Goal: Transaction & Acquisition: Purchase product/service

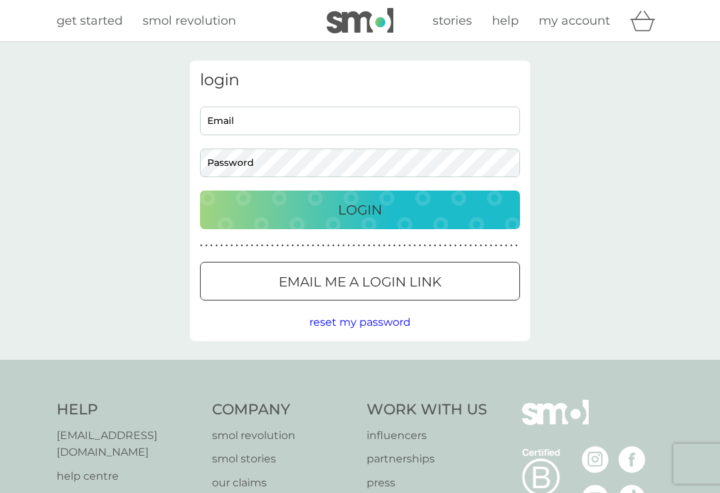
click at [429, 128] on input "Email" at bounding box center [360, 121] width 320 height 29
type input "laurengray1509@yahoo.co.uk"
click at [275, 191] on button "Login" at bounding box center [360, 210] width 320 height 39
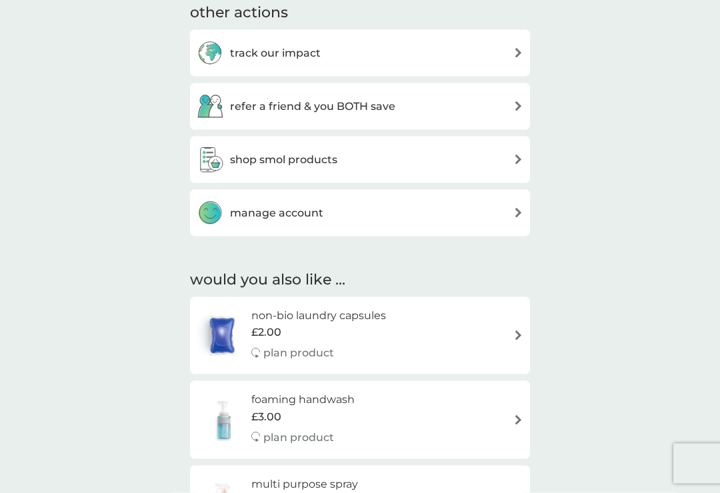
scroll to position [738, 0]
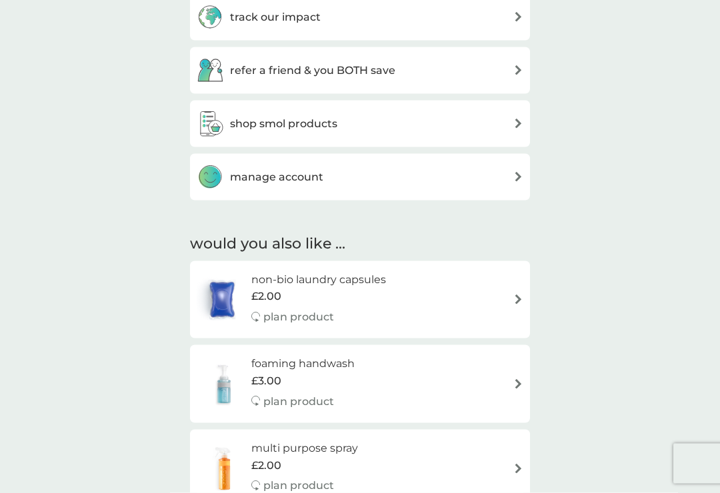
click at [323, 131] on div "shop smol products" at bounding box center [267, 124] width 141 height 27
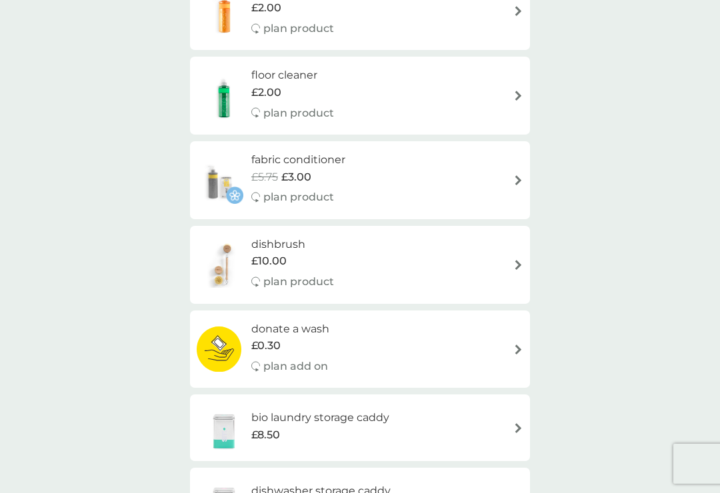
scroll to position [403, 0]
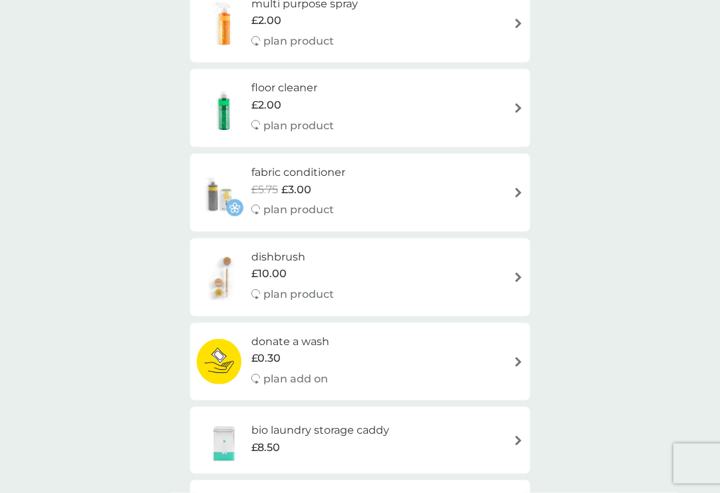
click at [515, 173] on div "fabric conditioner £5.75 £3.00 plan product" at bounding box center [360, 193] width 327 height 58
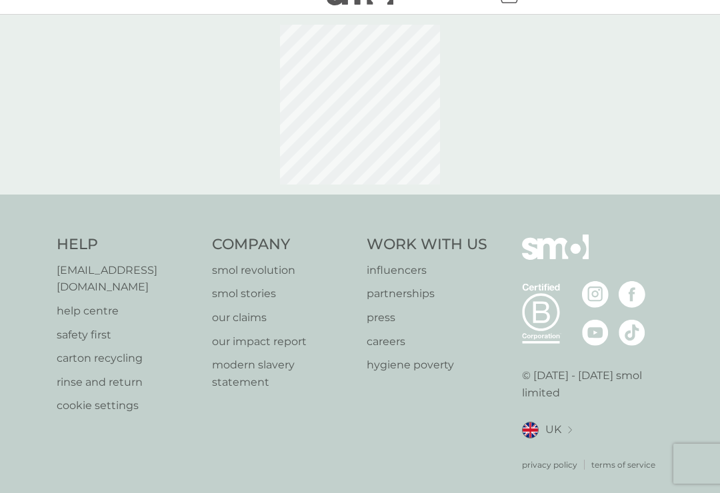
select select "182"
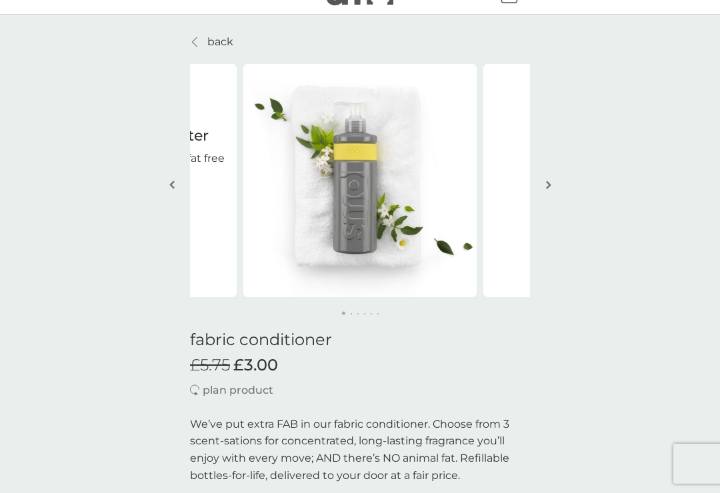
scroll to position [21, 0]
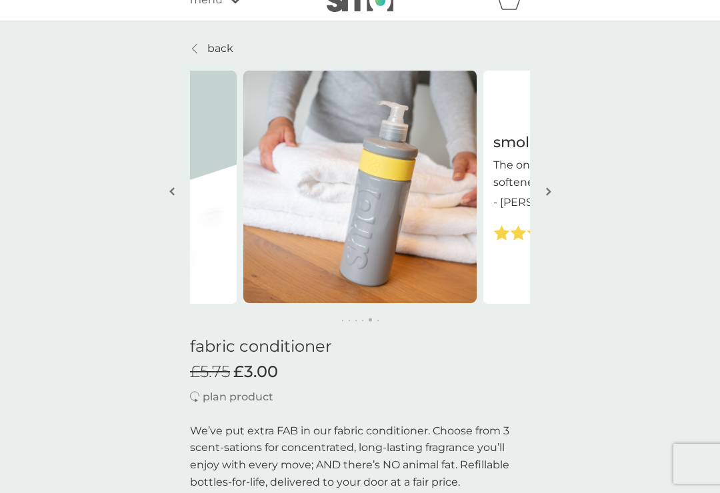
click at [547, 200] on button "button" at bounding box center [548, 192] width 10 height 67
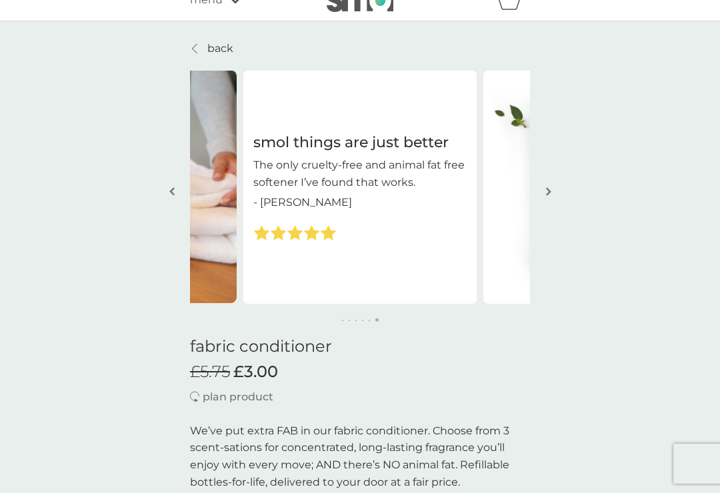
click at [551, 193] on img "button" at bounding box center [548, 192] width 5 height 10
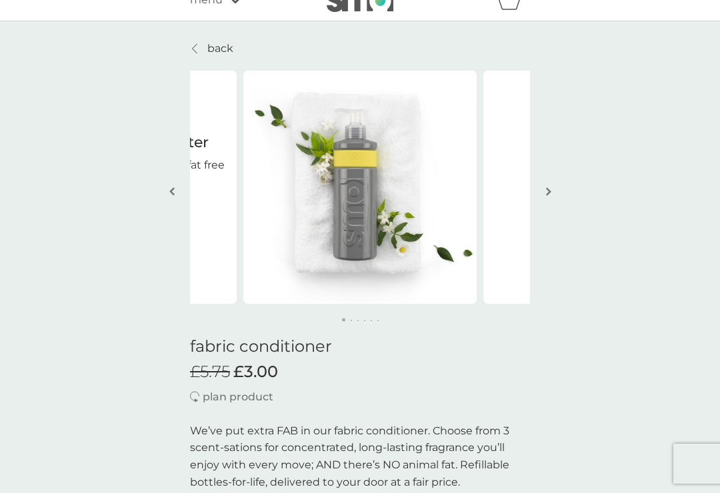
click at [552, 185] on button "button" at bounding box center [548, 192] width 10 height 67
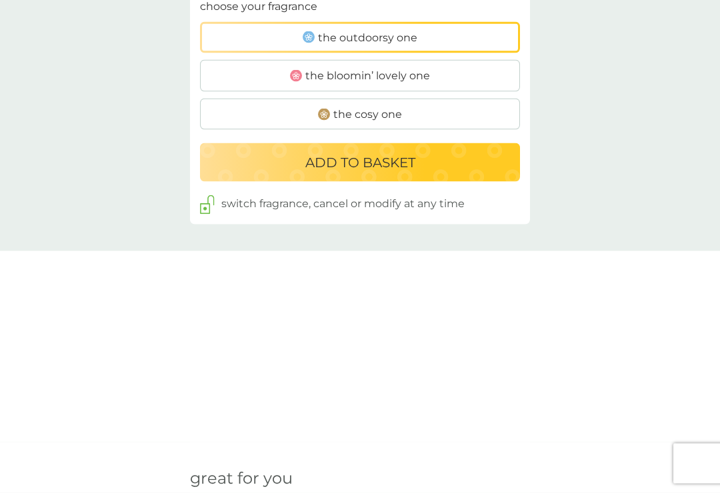
scroll to position [877, 0]
click at [478, 105] on label "the cosy one" at bounding box center [360, 114] width 320 height 32
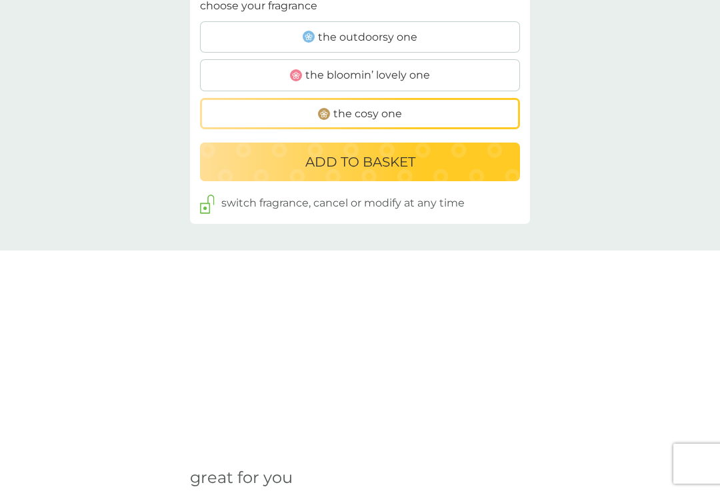
click at [431, 161] on div "ADD TO BASKET" at bounding box center [359, 161] width 293 height 21
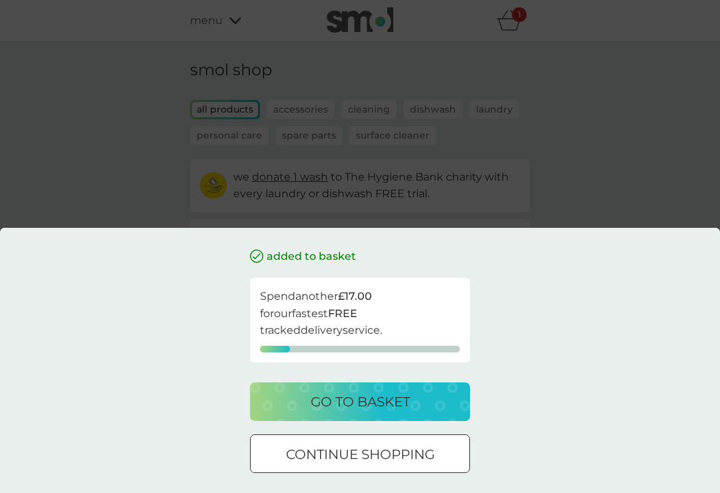
click at [657, 196] on div "added to basket Spend another £17.00 for our fastest FREE tracked delivery serv…" at bounding box center [360, 246] width 720 height 493
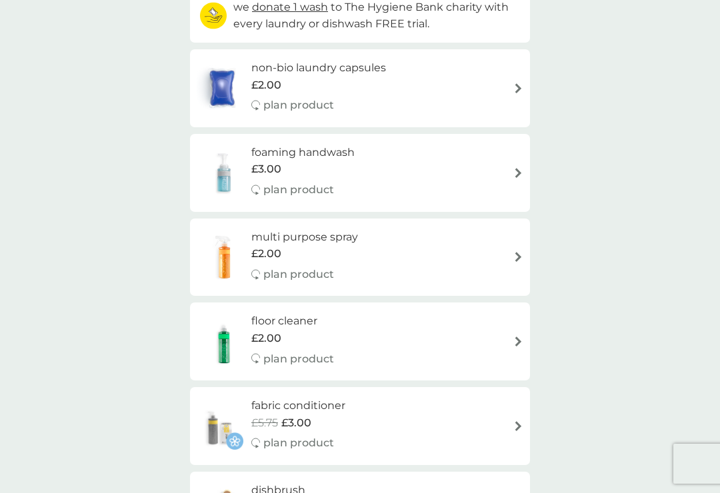
scroll to position [175, 0]
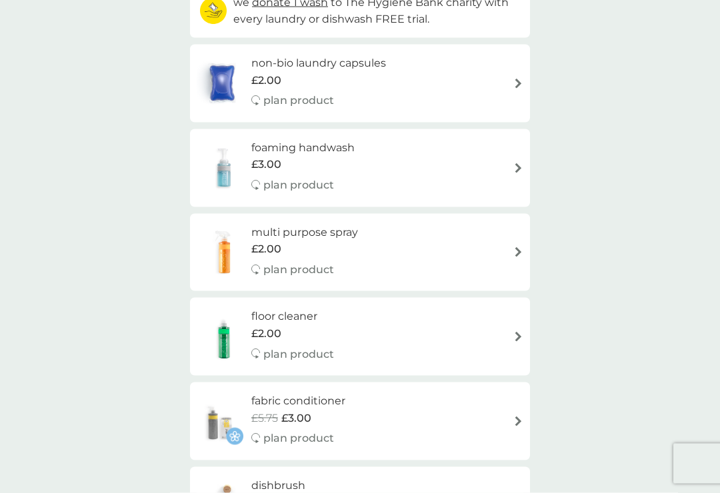
click at [518, 248] on img at bounding box center [518, 252] width 10 height 10
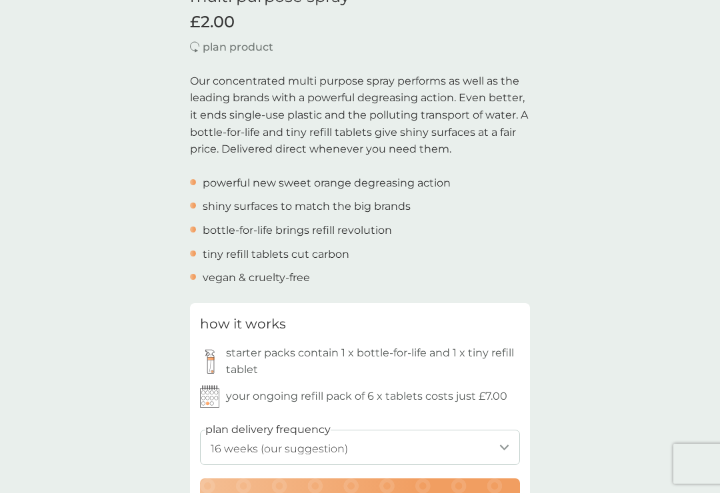
scroll to position [375, 0]
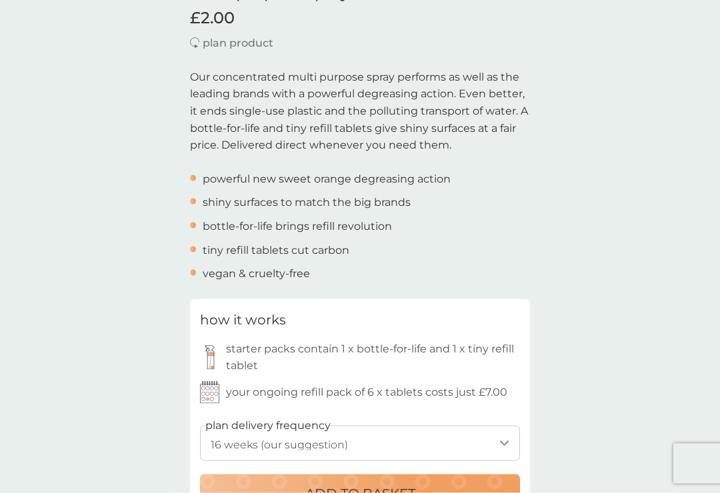
click at [234, 443] on select "1 week 2 weeks 3 weeks 4 weeks 5 weeks 6 weeks 7 weeks 8 weeks 9 weeks 10 weeks…" at bounding box center [360, 443] width 320 height 35
select select "245"
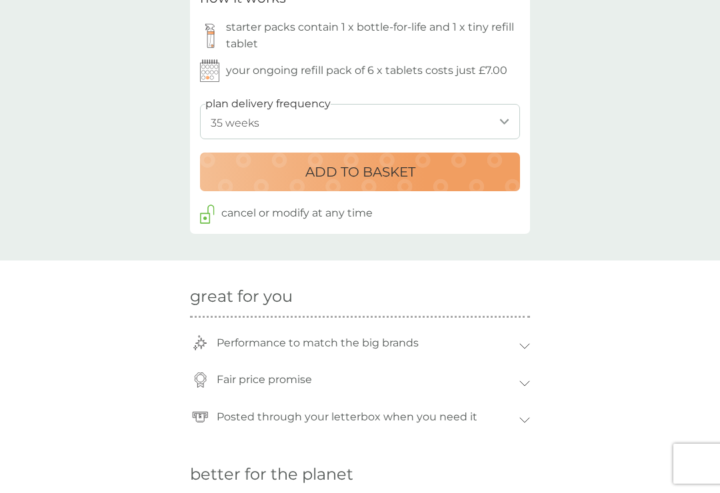
scroll to position [683, 0]
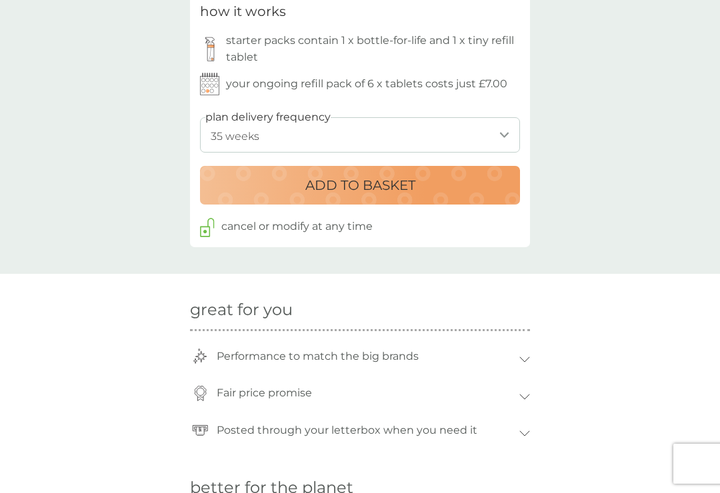
click at [485, 188] on div "ADD TO BASKET" at bounding box center [359, 185] width 293 height 21
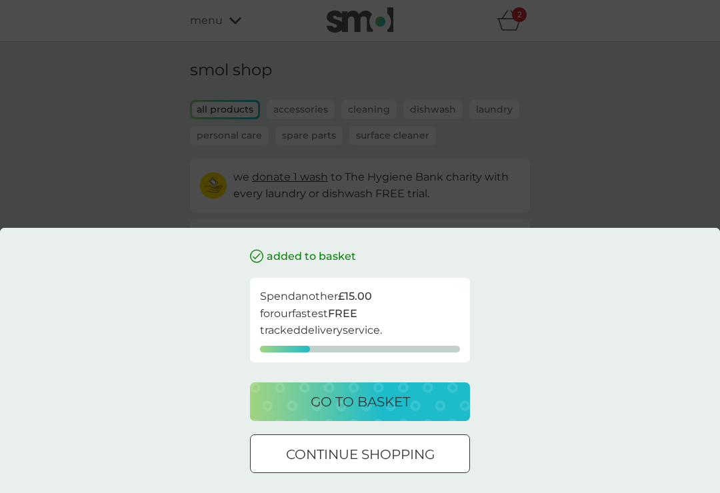
click at [663, 145] on div "added to basket Spend another £15.00 for our fastest FREE tracked delivery serv…" at bounding box center [360, 246] width 720 height 493
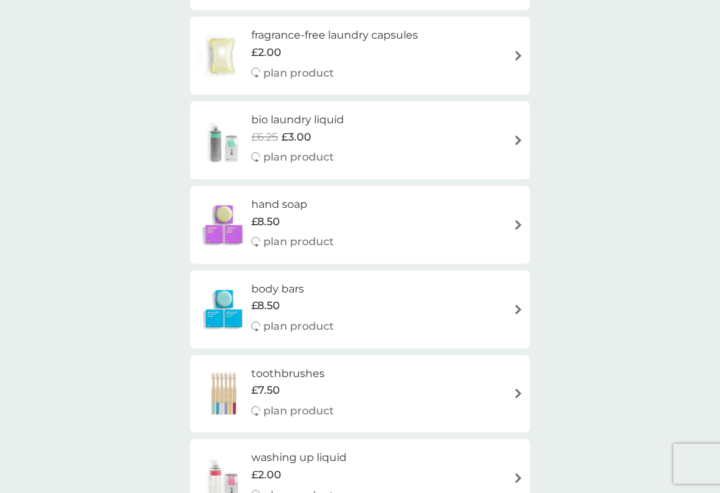
scroll to position [943, 0]
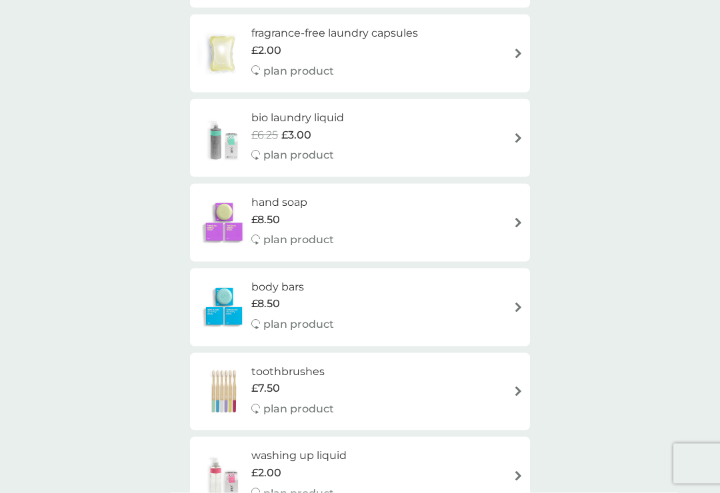
click at [491, 389] on div "toothbrushes £7.50 plan product" at bounding box center [360, 392] width 327 height 58
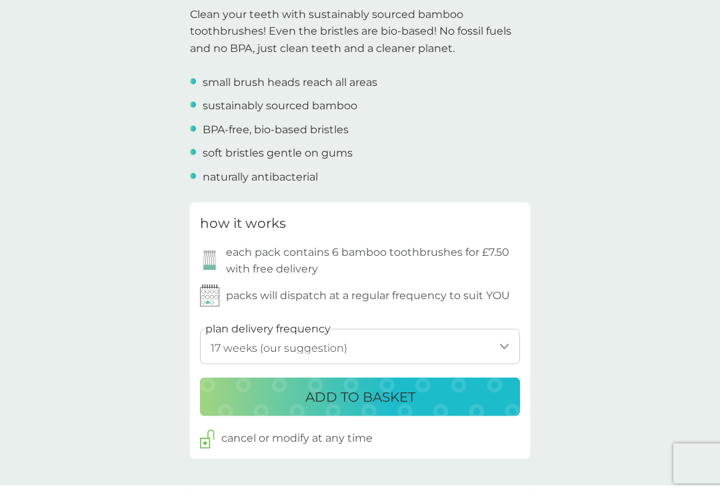
click at [419, 348] on select "1 week 2 weeks 3 weeks 4 weeks 5 weeks 6 weeks 7 weeks 8 weeks 9 weeks 10 weeks…" at bounding box center [360, 346] width 320 height 35
select select "245"
click at [393, 389] on p "ADD TO BASKET" at bounding box center [360, 396] width 110 height 21
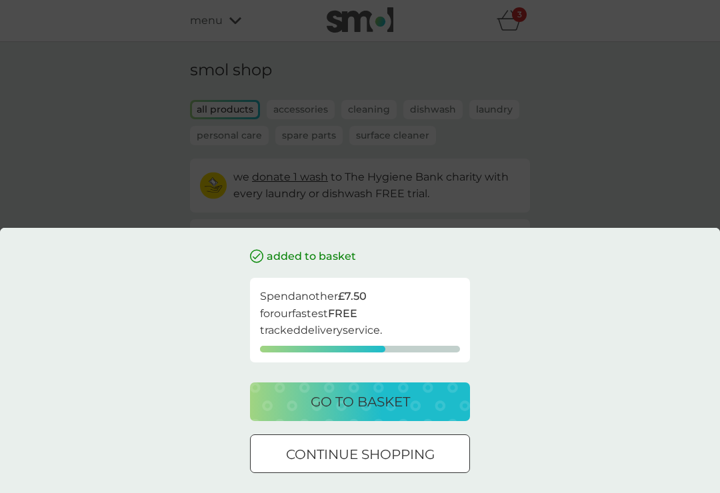
click at [663, 191] on div "added to basket Spend another £7.50 for our fastest FREE tracked delivery servi…" at bounding box center [360, 246] width 720 height 493
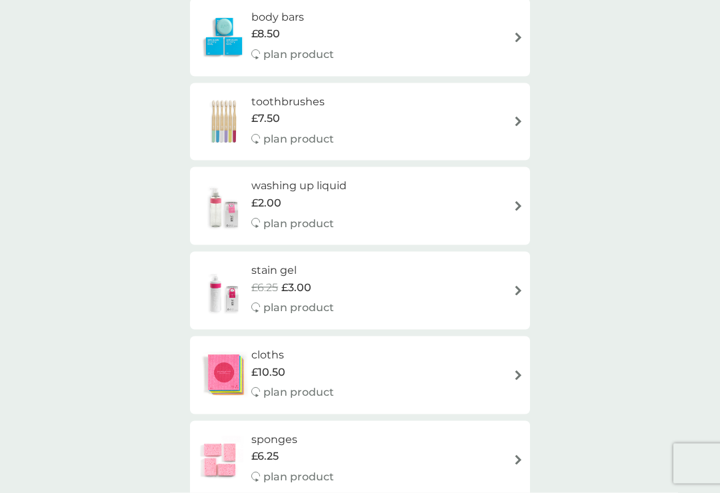
scroll to position [1209, 0]
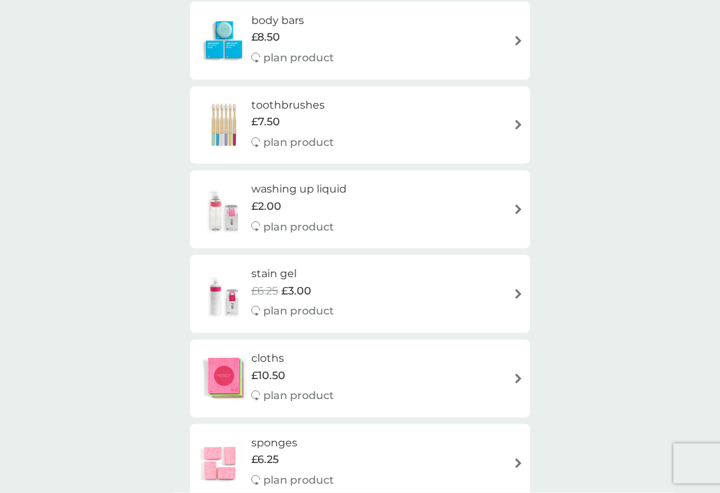
click at [514, 182] on div "washing up liquid £2.00 plan product" at bounding box center [360, 210] width 327 height 58
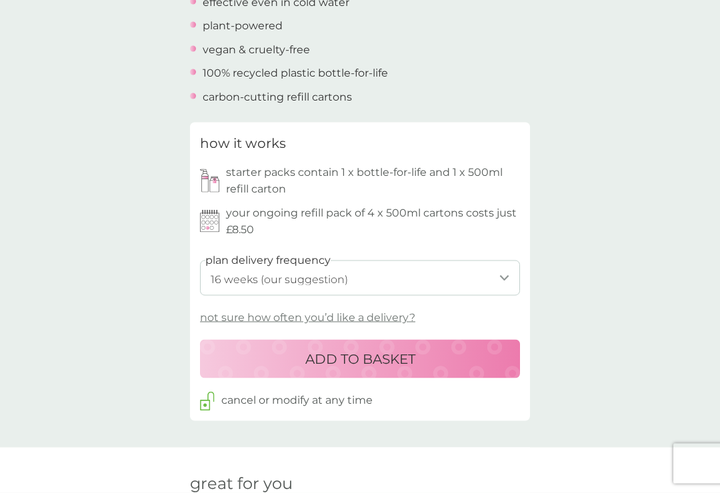
click at [461, 277] on select "1 week 2 weeks 3 weeks 4 weeks 5 weeks 6 weeks 7 weeks 8 weeks 9 weeks 10 weeks…" at bounding box center [360, 278] width 320 height 35
select select "210"
click at [474, 352] on div "ADD TO BASKET" at bounding box center [359, 358] width 293 height 21
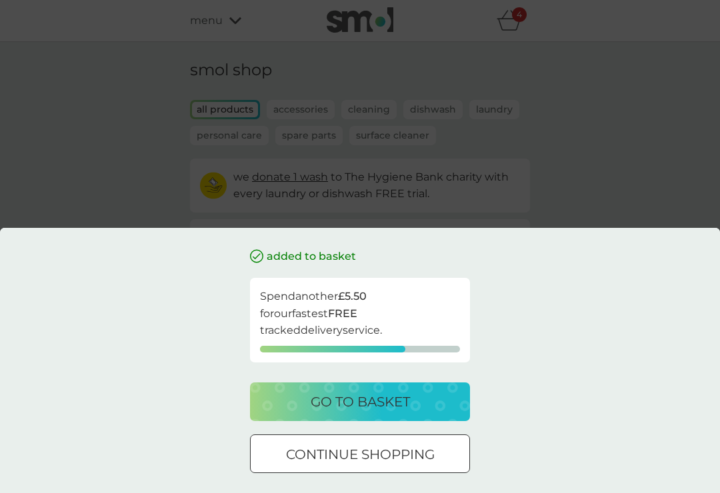
click at [608, 239] on div "added to basket Spend another £5.50 for our fastest FREE tracked delivery servi…" at bounding box center [360, 246] width 720 height 493
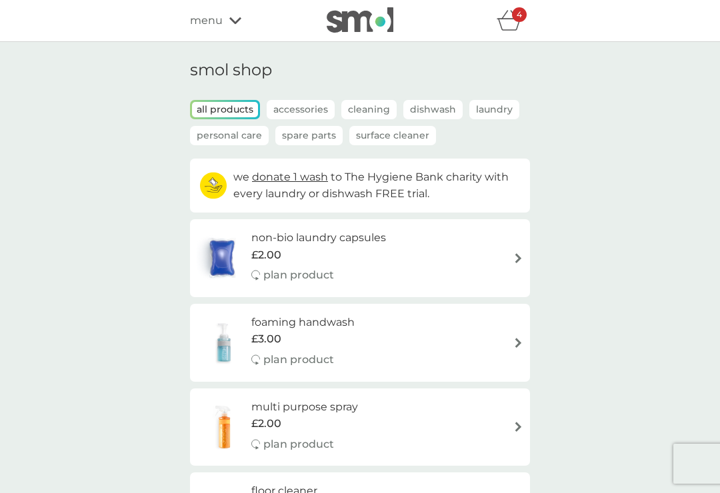
click at [520, 31] on icon "basket" at bounding box center [509, 20] width 25 height 21
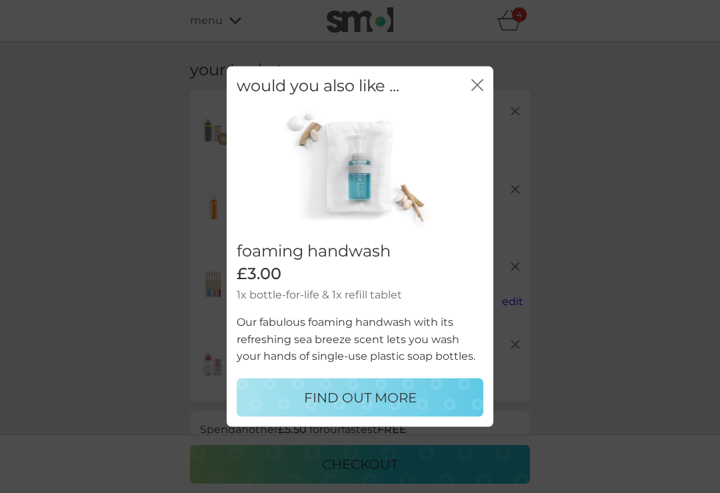
click at [583, 229] on div "would you also like ... close foaming handwash £3.00 1x bottle-for-life & 1x re…" at bounding box center [360, 246] width 720 height 493
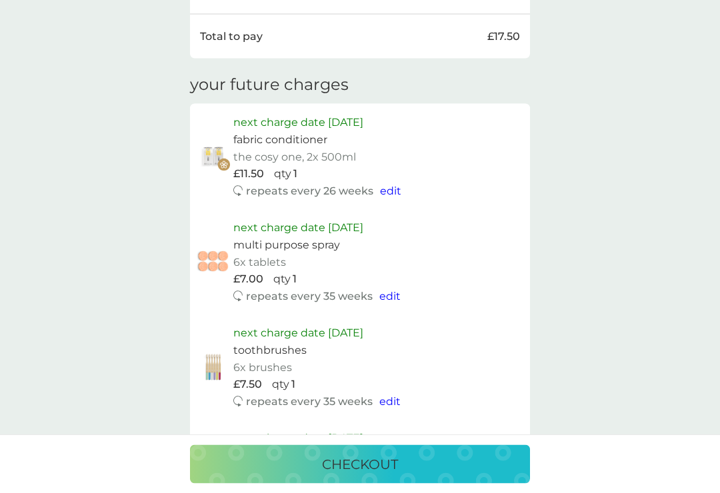
scroll to position [713, 0]
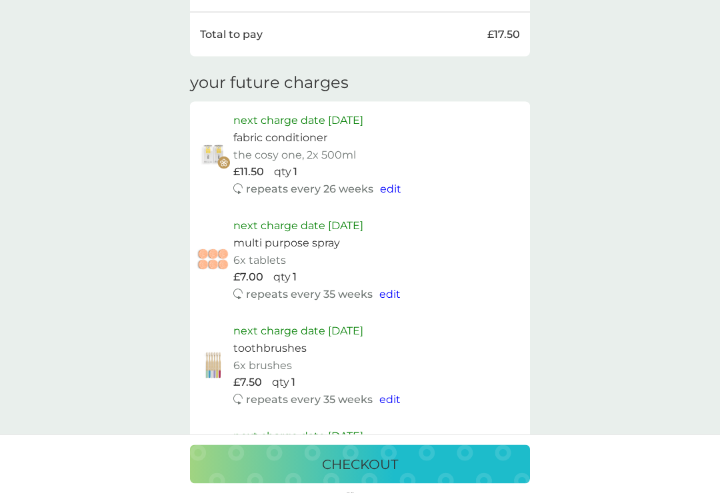
click at [390, 183] on span "edit" at bounding box center [390, 189] width 21 height 13
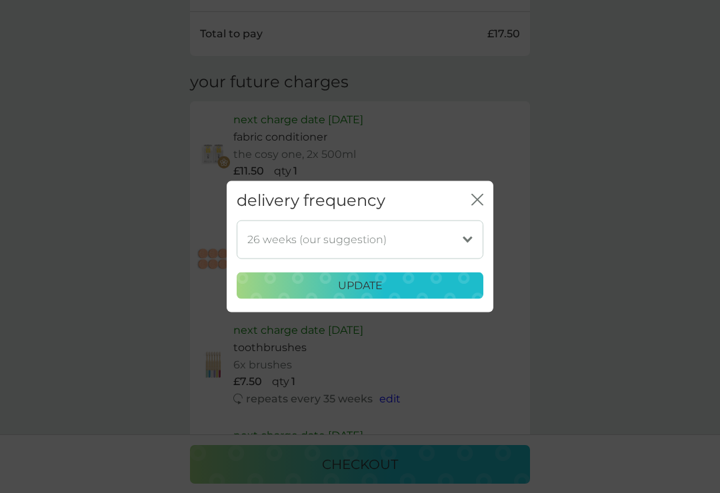
click at [416, 255] on select "1 week 2 weeks 3 weeks 4 weeks 5 weeks 6 weeks 7 weeks 8 weeks 9 weeks 10 weeks…" at bounding box center [360, 239] width 247 height 39
select select "245"
click at [441, 295] on div "update" at bounding box center [359, 285] width 229 height 17
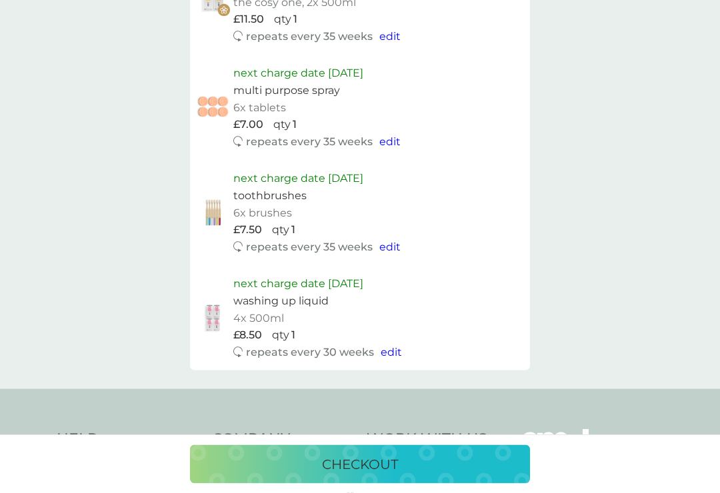
scroll to position [865, 0]
click at [221, 305] on img at bounding box center [213, 318] width 33 height 29
click at [273, 275] on p "next charge date 22nd Sep 2025" at bounding box center [298, 283] width 130 height 17
click at [211, 304] on img at bounding box center [213, 318] width 33 height 29
click at [243, 344] on div "repeats every 30 weeks" at bounding box center [303, 352] width 141 height 17
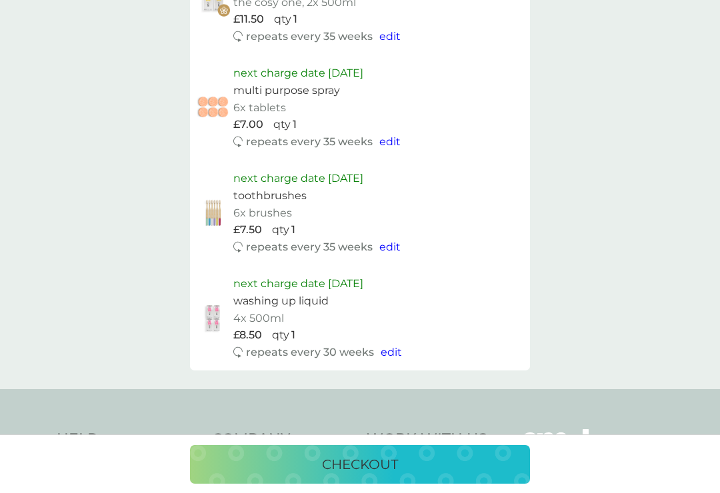
click at [218, 309] on img at bounding box center [213, 318] width 33 height 29
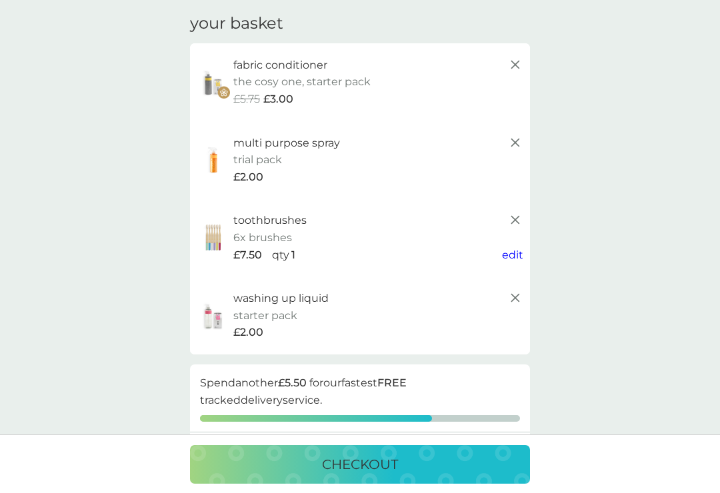
scroll to position [0, 0]
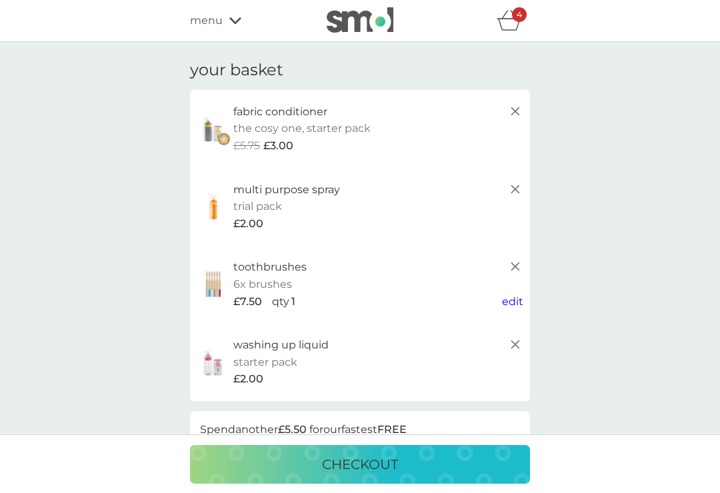
click at [384, 31] on img at bounding box center [360, 19] width 67 height 25
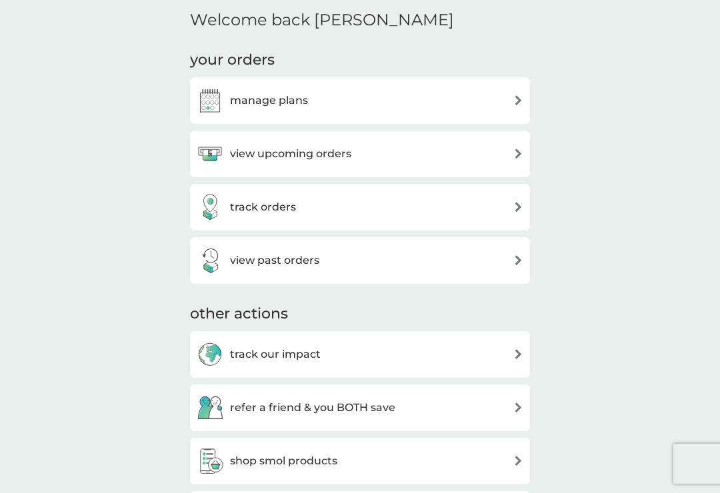
scroll to position [367, 0]
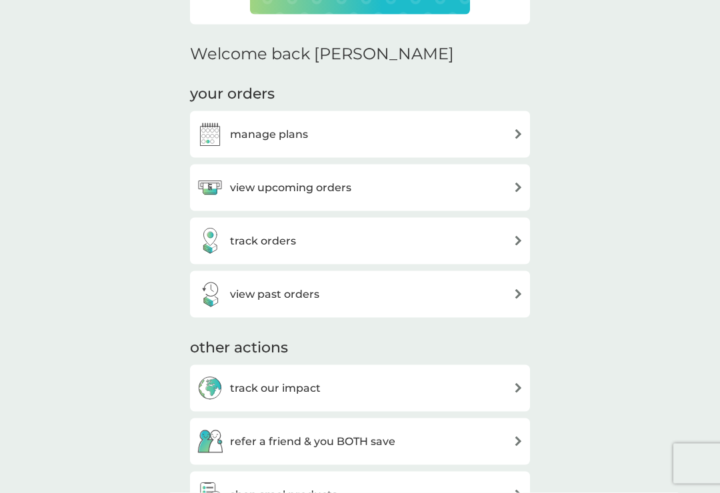
click at [507, 284] on div "view past orders" at bounding box center [360, 294] width 327 height 27
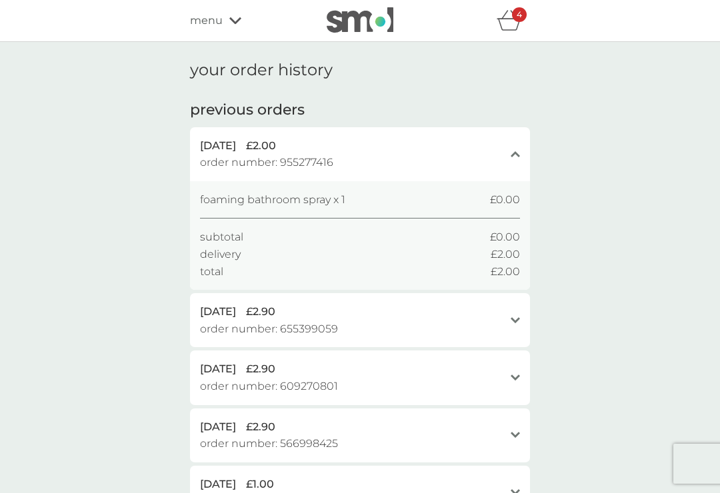
click at [514, 156] on icon "close" at bounding box center [515, 154] width 9 height 7
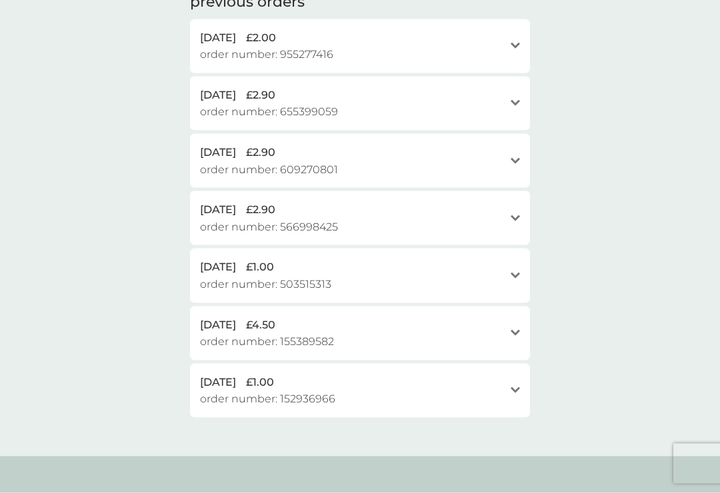
scroll to position [109, 0]
click at [518, 329] on icon at bounding box center [515, 332] width 9 height 6
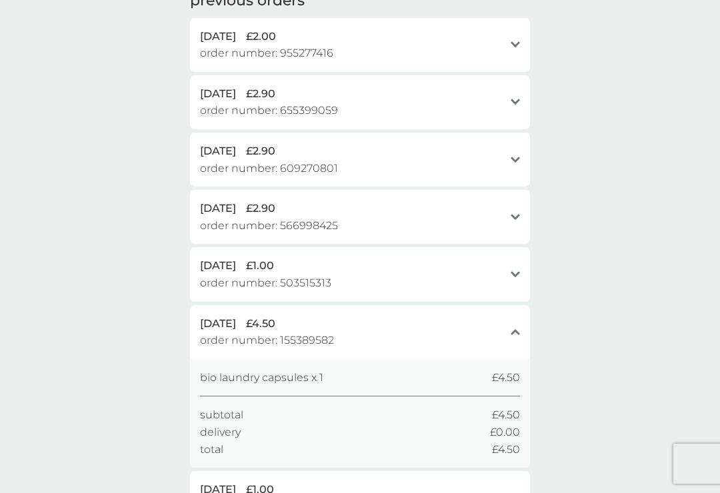
click at [520, 327] on div "close" at bounding box center [515, 332] width 9 height 11
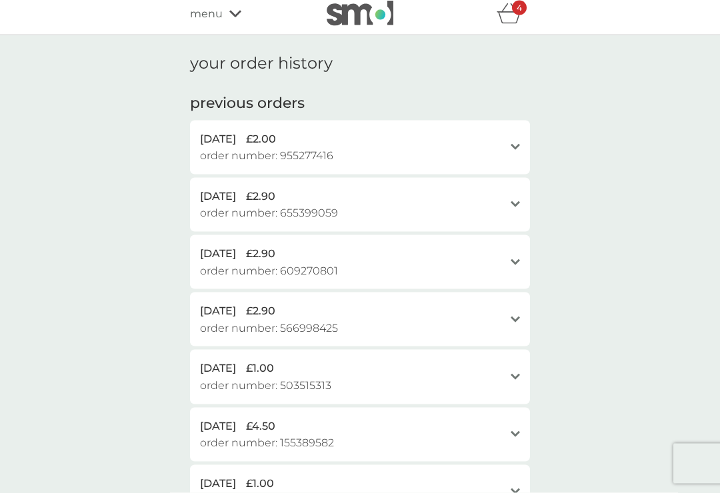
scroll to position [7, 0]
click at [527, 310] on div "17 Jul 2023 £2.90 order number: 566998425 open" at bounding box center [360, 319] width 340 height 54
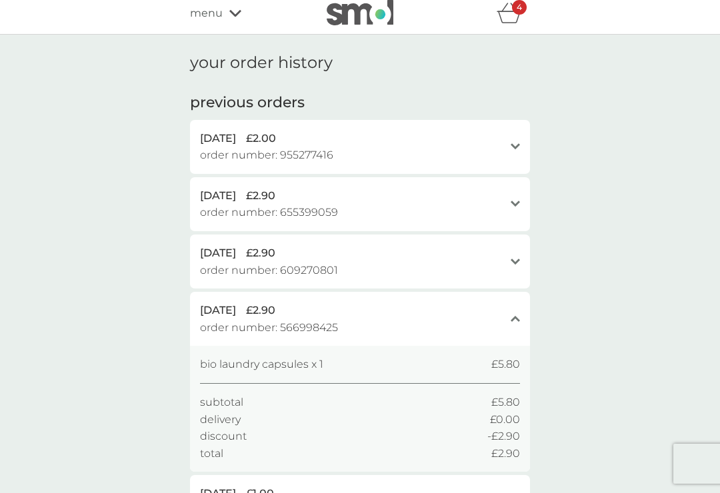
click at [522, 309] on div "17 Jul 2023 £2.90 order number: 566998425 close" at bounding box center [360, 319] width 340 height 54
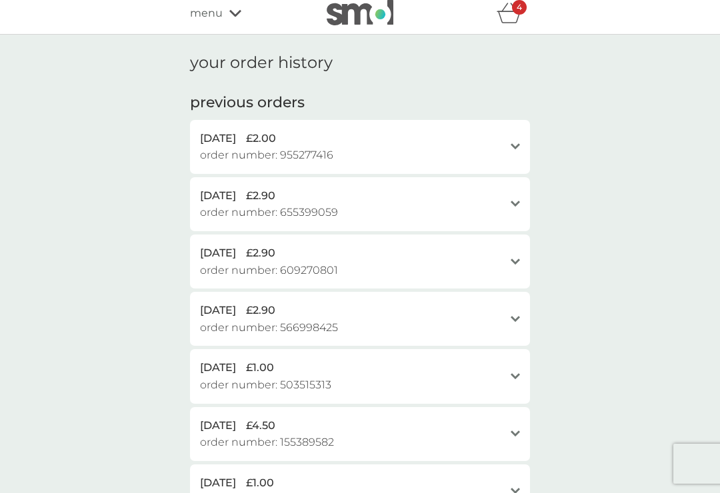
click at [517, 270] on div "open" at bounding box center [515, 262] width 9 height 34
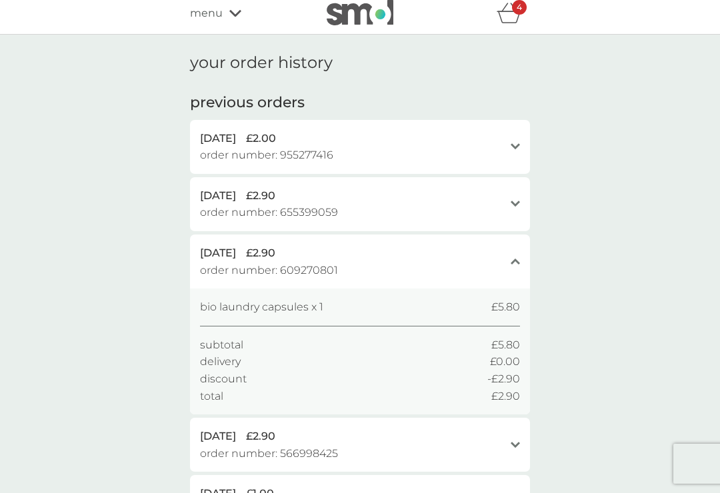
click at [516, 259] on icon at bounding box center [515, 262] width 9 height 6
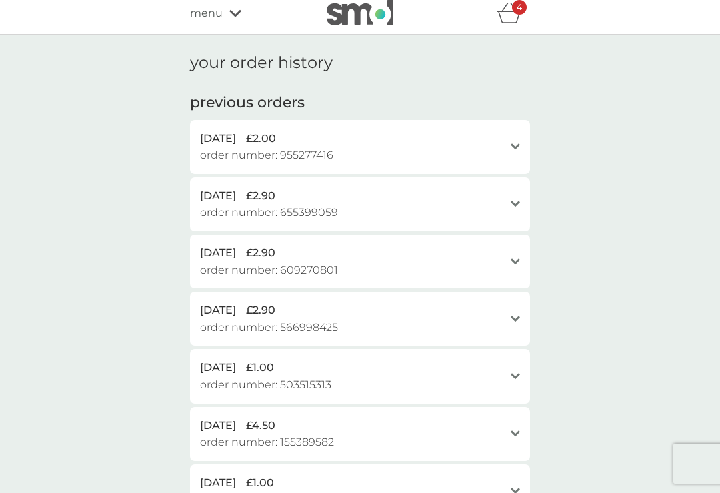
scroll to position [0, 0]
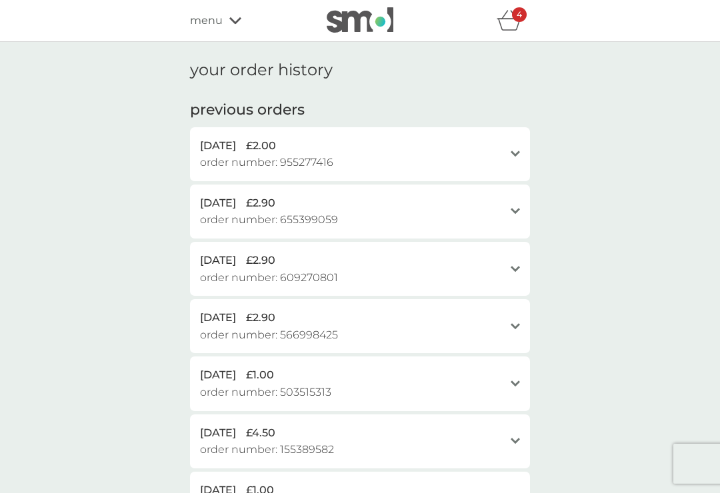
click at [221, 20] on span "menu" at bounding box center [206, 20] width 33 height 17
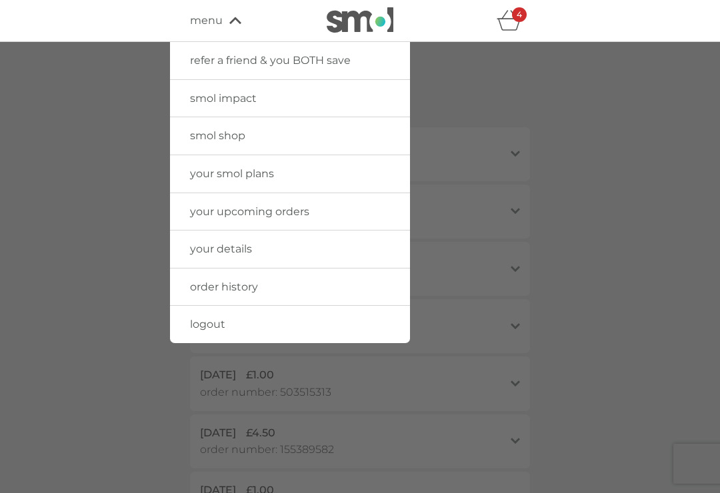
click at [370, 132] on link "smol shop" at bounding box center [290, 135] width 240 height 37
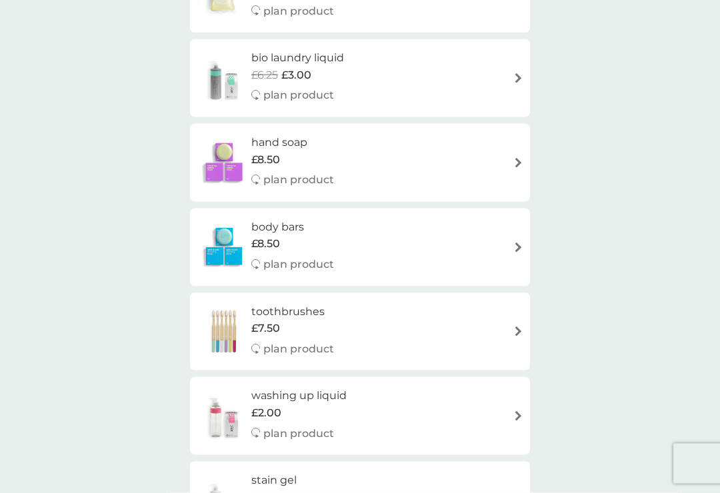
scroll to position [999, 0]
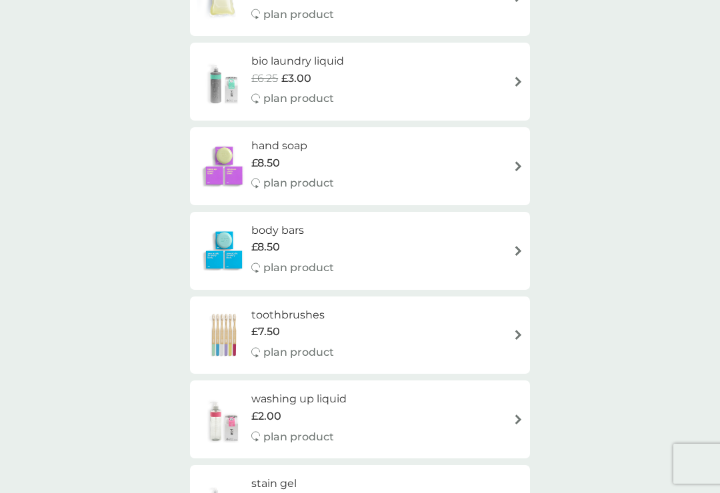
click at [226, 244] on img at bounding box center [224, 250] width 55 height 47
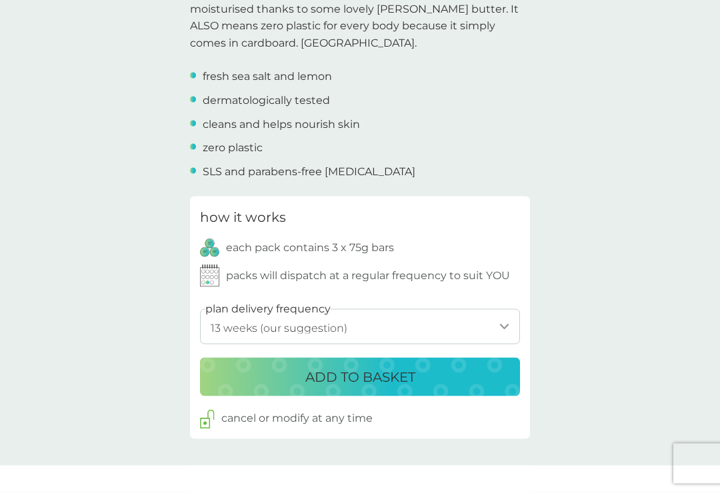
click at [426, 318] on select "1 week 2 weeks 3 weeks 4 weeks 5 weeks 6 weeks 7 weeks 8 weeks 9 weeks 10 weeks…" at bounding box center [360, 326] width 320 height 35
select select "182"
click at [266, 367] on div "ADD TO BASKET" at bounding box center [359, 376] width 293 height 21
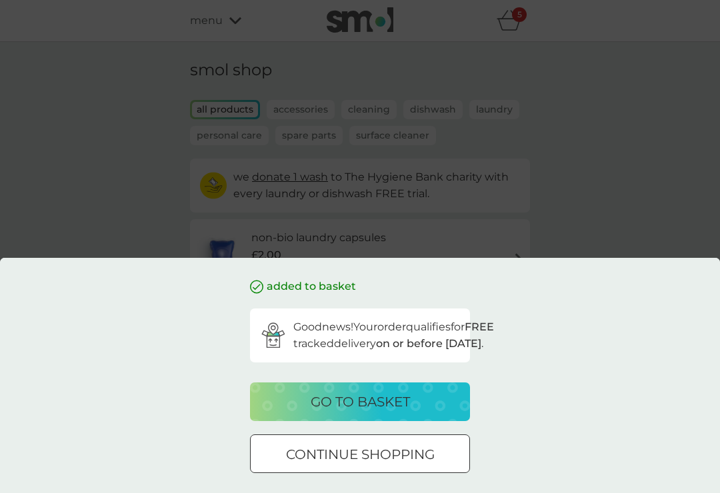
click at [665, 169] on div "added to basket Good news! Your order qualifies for FREE tracked delivery on or…" at bounding box center [360, 246] width 720 height 493
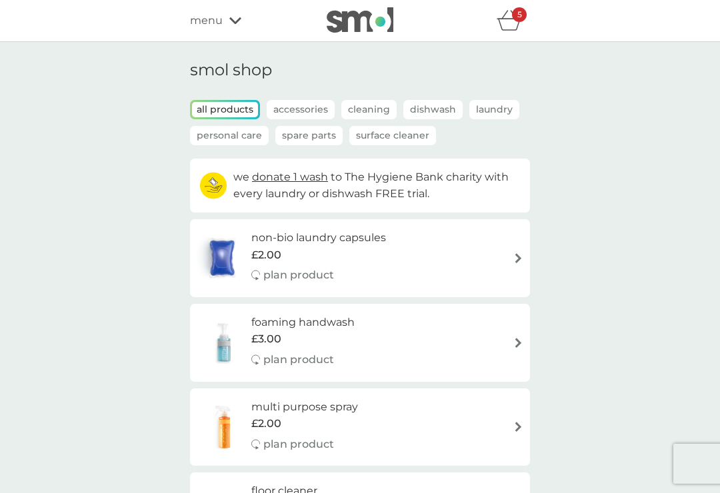
click at [515, 23] on icon "basket" at bounding box center [509, 20] width 25 height 21
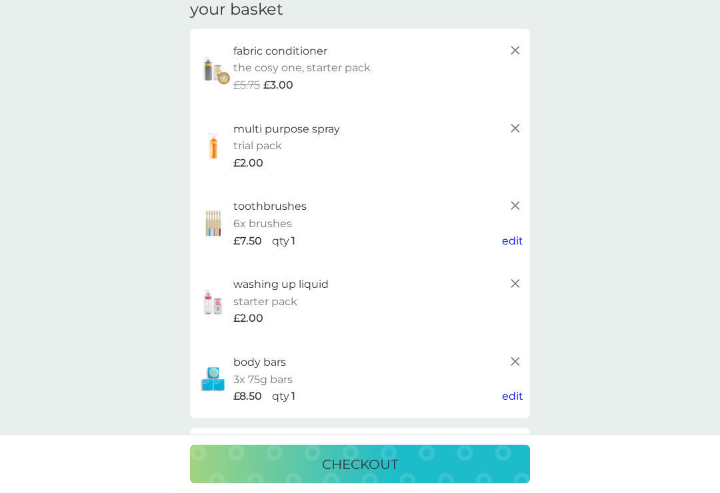
scroll to position [66, 0]
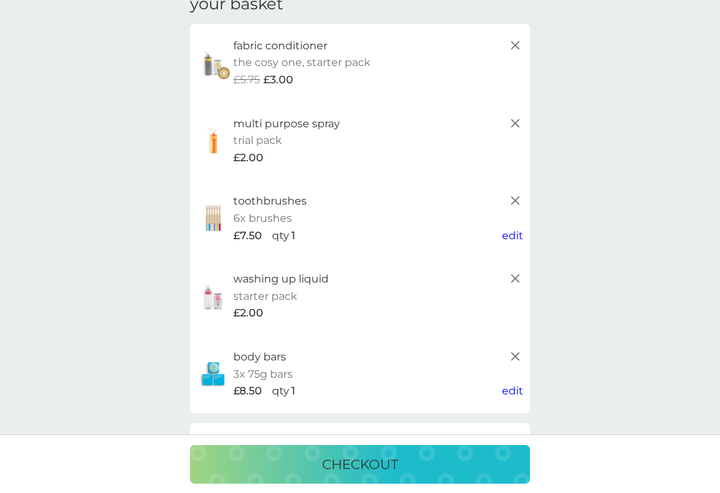
click at [523, 193] on icon at bounding box center [515, 201] width 16 height 16
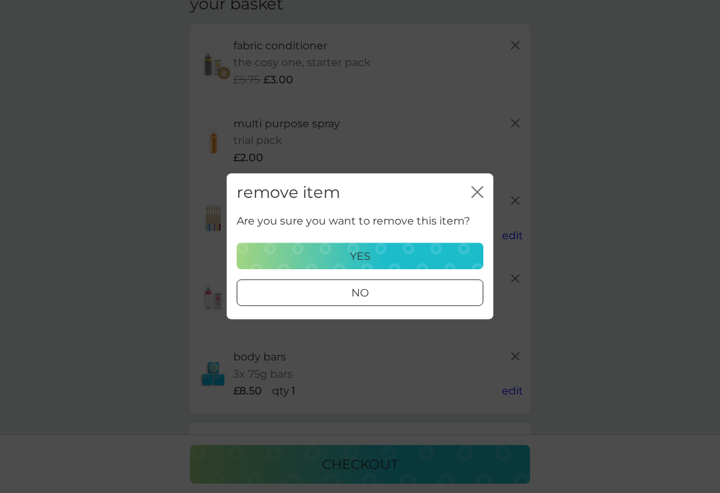
click at [462, 259] on div "yes" at bounding box center [359, 256] width 229 height 17
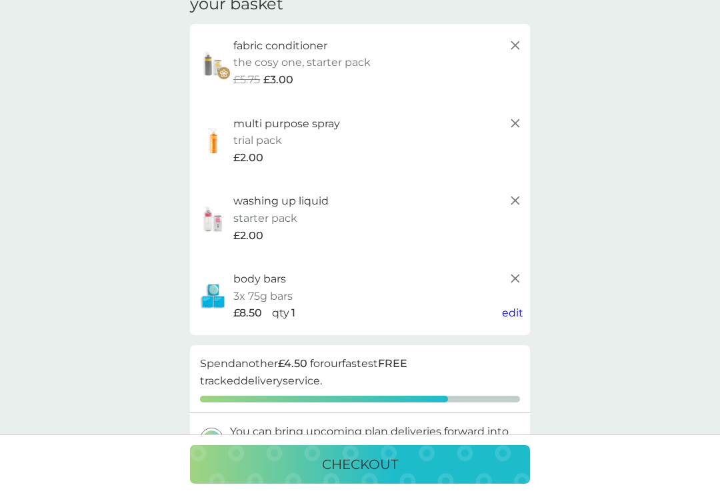
click at [519, 275] on line at bounding box center [515, 279] width 8 height 8
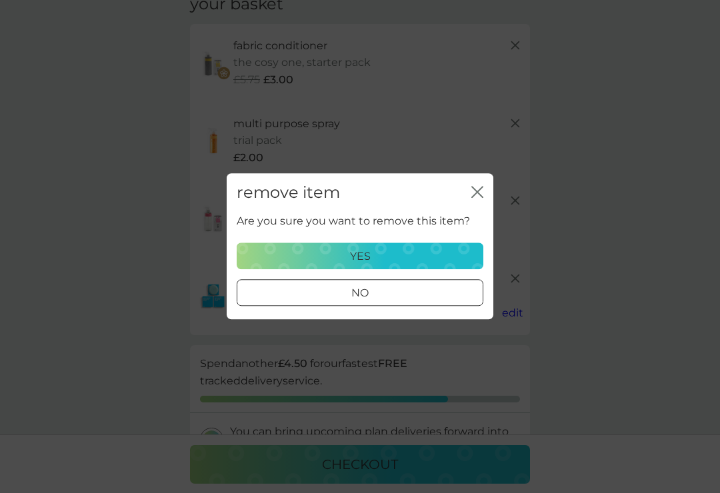
click at [399, 265] on div "yes" at bounding box center [359, 256] width 229 height 17
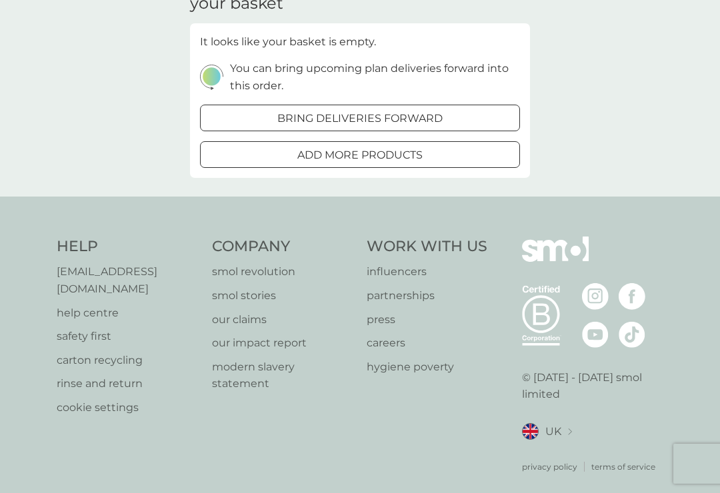
scroll to position [65, 0]
